Goal: Transaction & Acquisition: Obtain resource

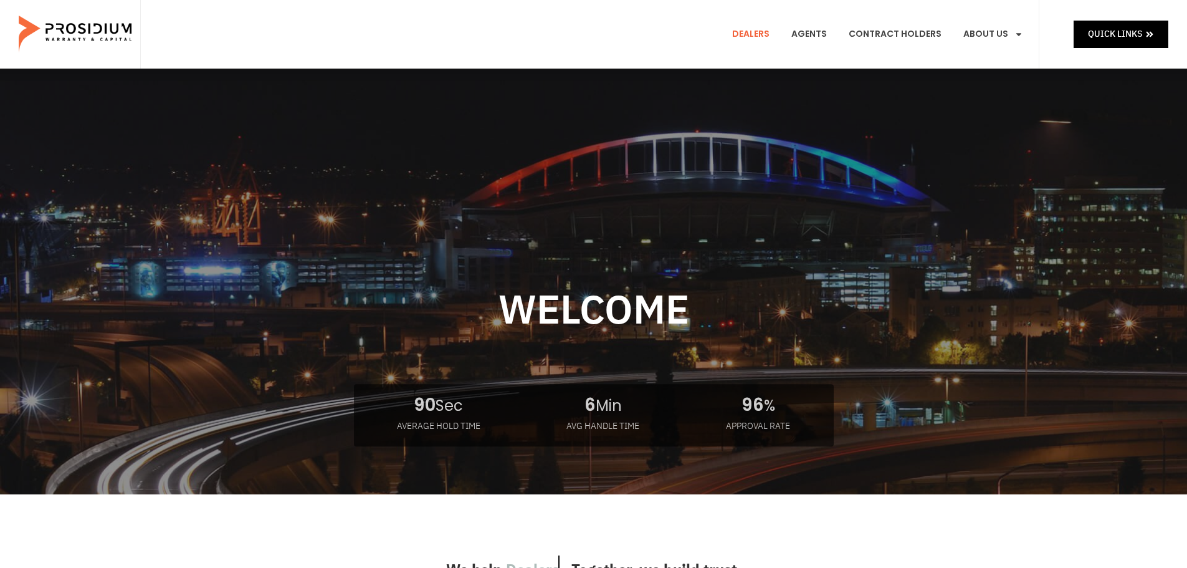
click at [762, 32] on link "Dealers" at bounding box center [751, 34] width 56 height 46
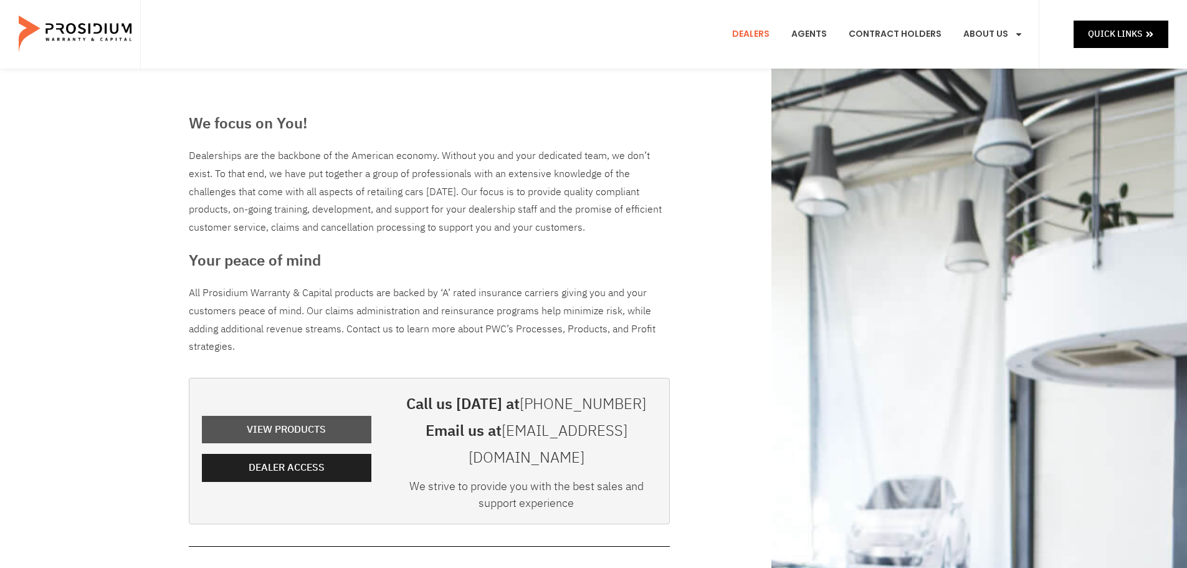
click at [312, 421] on span "View Products" at bounding box center [286, 430] width 79 height 18
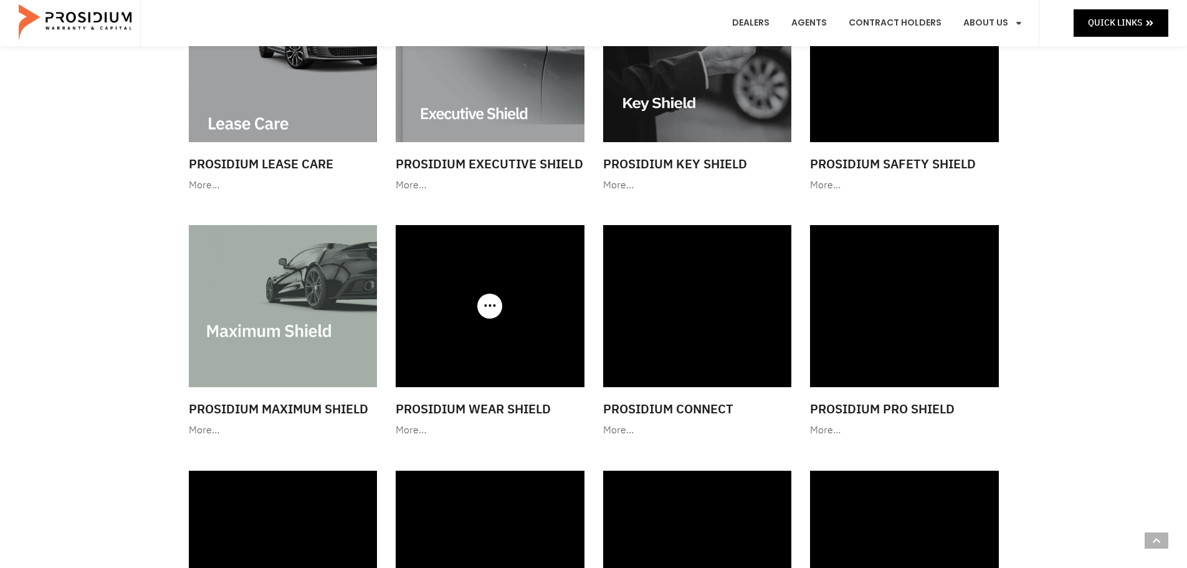
scroll to position [997, 0]
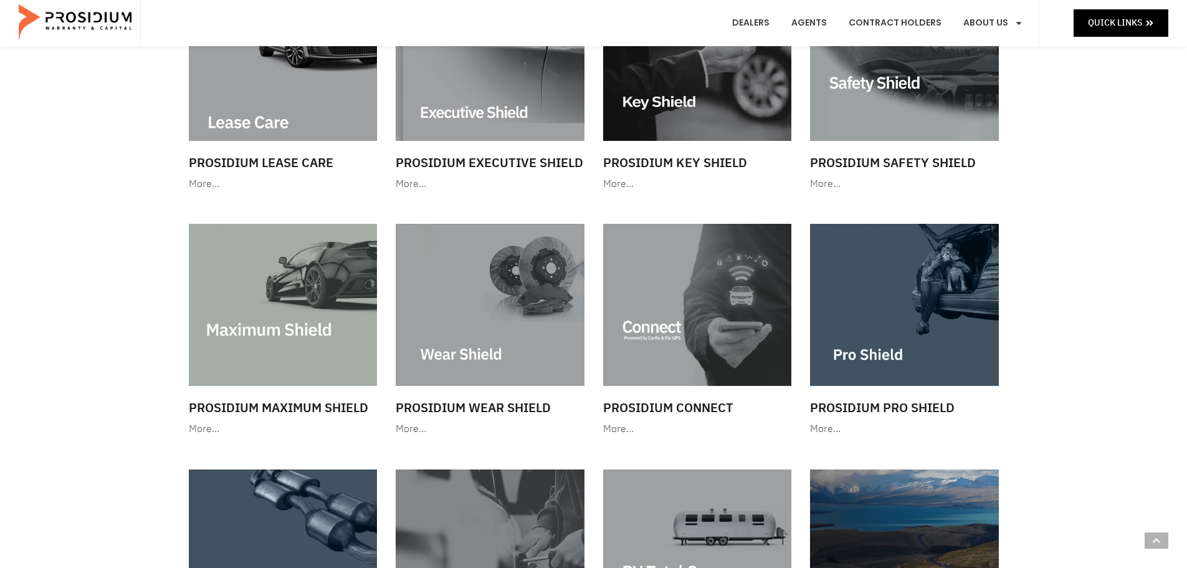
click at [464, 318] on img at bounding box center [490, 304] width 189 height 161
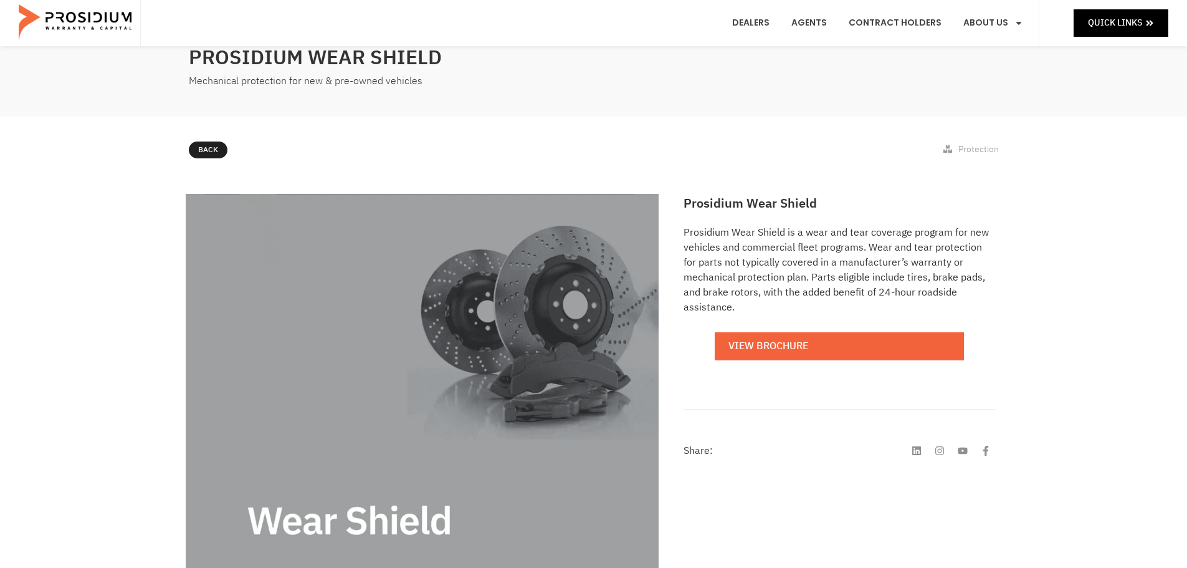
scroll to position [125, 0]
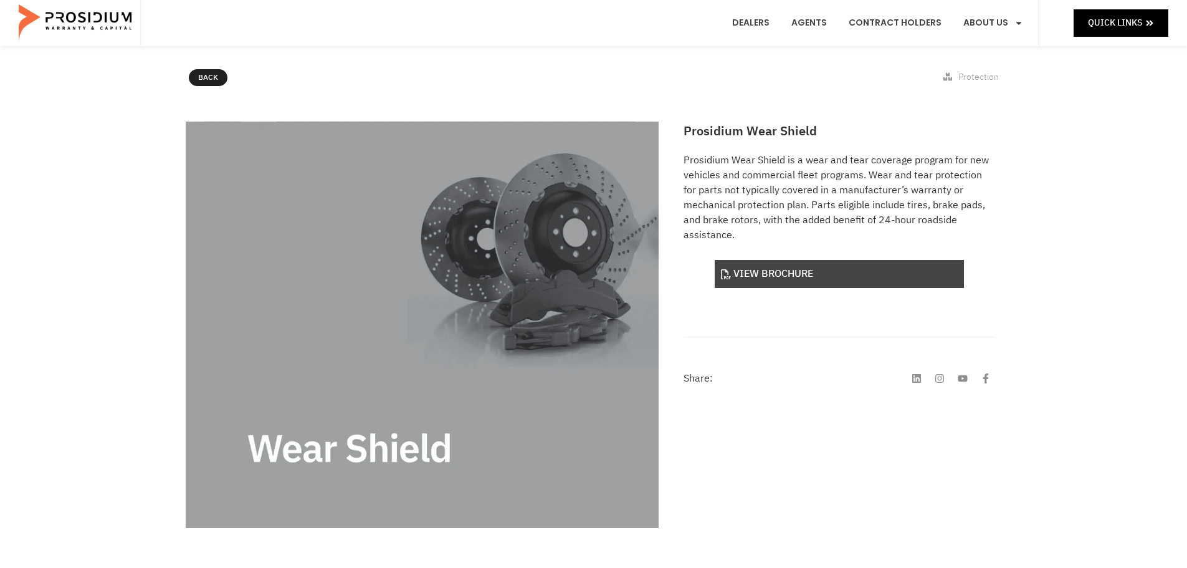
click at [813, 276] on link "View Brochure" at bounding box center [839, 274] width 249 height 28
